Goal: Find specific page/section: Find specific page/section

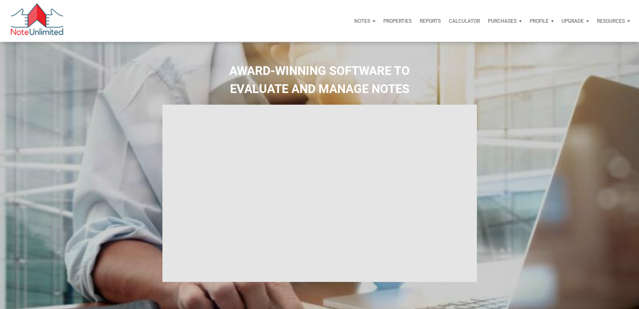
select select
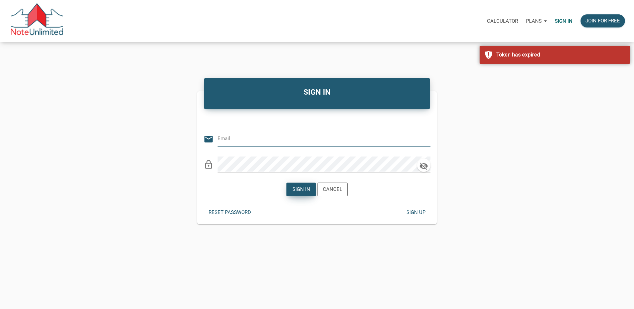
type input "[PERSON_NAME][EMAIL_ADDRESS][DOMAIN_NAME]"
click at [303, 190] on div "Sign in" at bounding box center [301, 190] width 18 height 8
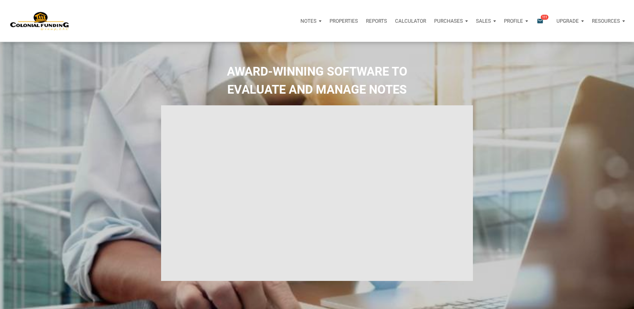
type input "Introduction to new features"
select select
click at [352, 21] on p "Properties" at bounding box center [344, 21] width 28 height 6
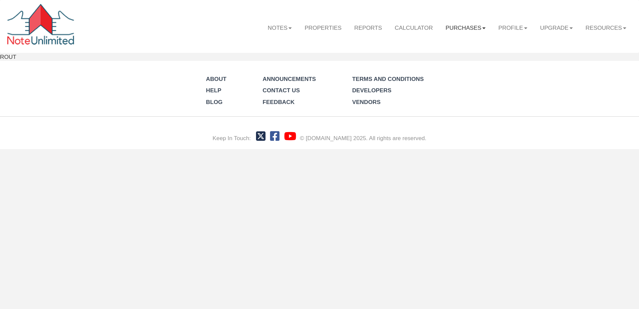
click at [483, 29] on b at bounding box center [484, 28] width 3 height 2
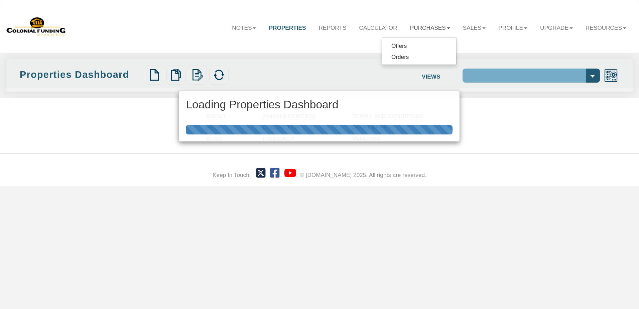
select select "138"
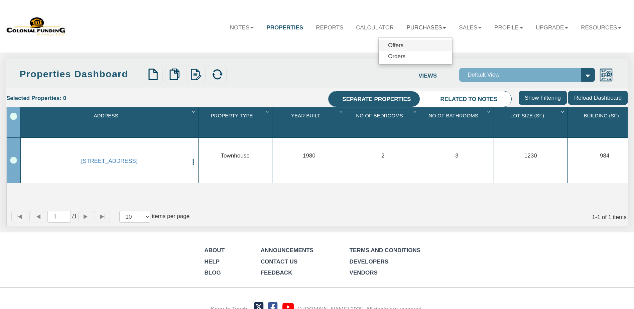
click at [386, 46] on link "Offers" at bounding box center [416, 45] width 74 height 11
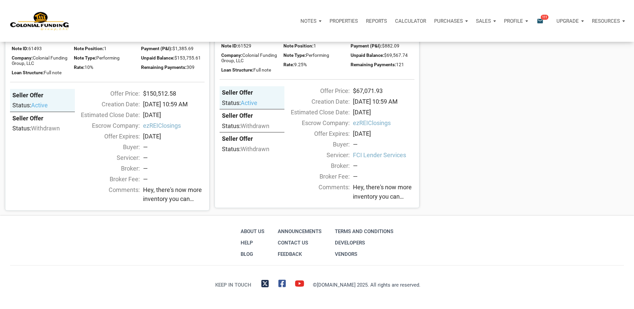
scroll to position [934, 0]
